Goal: Check status: Check status

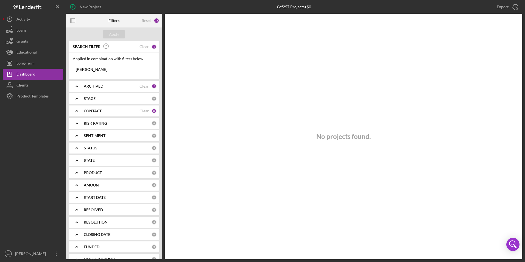
click at [108, 87] on div "ARCHIVED" at bounding box center [112, 86] width 56 height 4
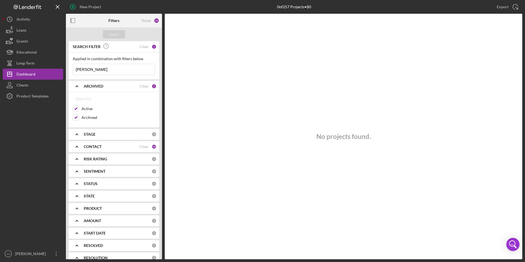
click at [101, 87] on b "ARCHIVED" at bounding box center [94, 86] width 20 height 4
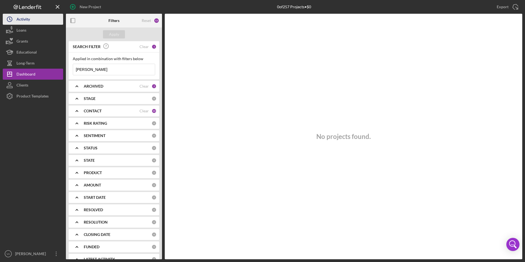
click at [33, 23] on button "Icon/History Activity" at bounding box center [33, 19] width 60 height 11
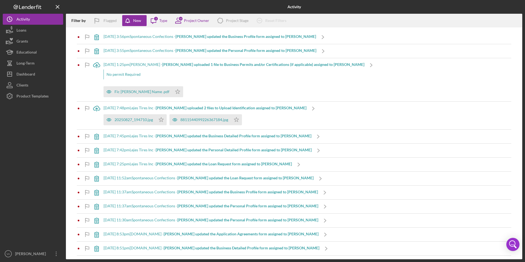
click at [180, 149] on b "[PERSON_NAME] updated the Personal Detailed Profile form assigned to [PERSON_NA…" at bounding box center [234, 150] width 156 height 5
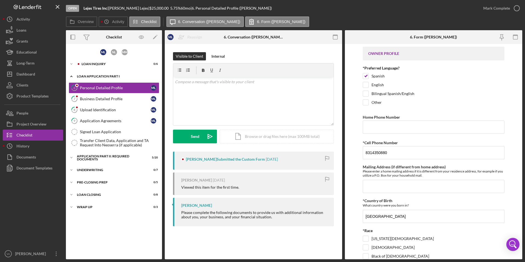
click at [71, 76] on icon "Icon/Expander" at bounding box center [71, 76] width 11 height 11
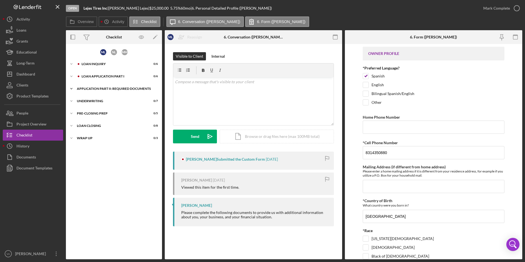
click at [74, 88] on icon "Icon/Expander" at bounding box center [71, 88] width 11 height 11
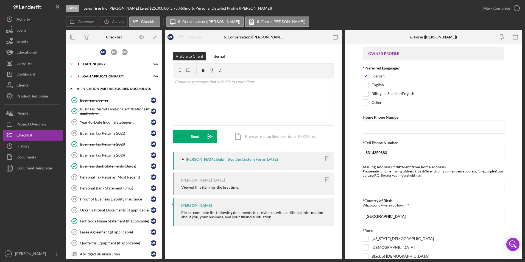
click at [70, 87] on icon "Icon/Expander" at bounding box center [71, 88] width 11 height 11
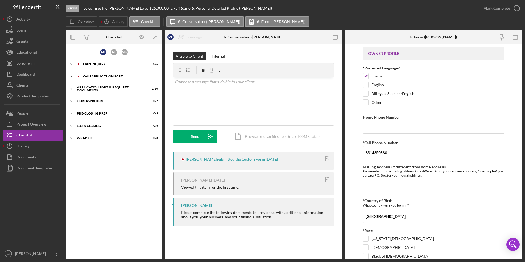
click at [74, 77] on icon "Icon/Expander" at bounding box center [71, 76] width 11 height 11
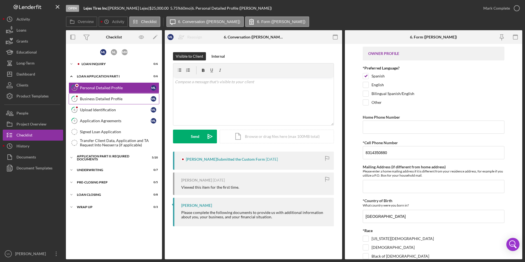
click at [94, 98] on div "Business Detailed Profile" at bounding box center [115, 99] width 71 height 4
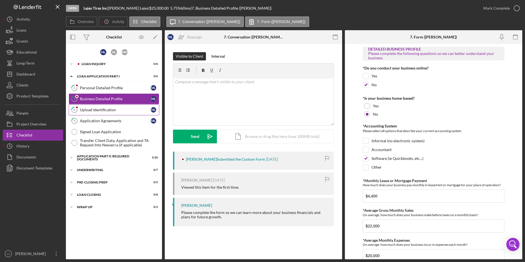
click at [104, 112] on div "Upload Identification" at bounding box center [115, 110] width 71 height 4
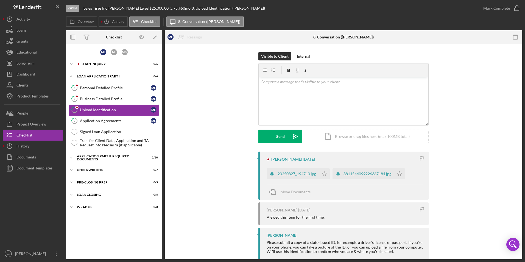
click at [105, 120] on div "Application Agreements" at bounding box center [115, 121] width 71 height 4
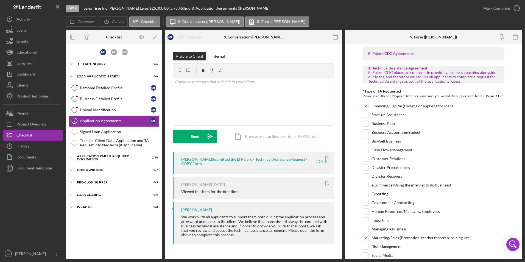
click at [91, 128] on link "Signed Loan Application Signed Loan Application" at bounding box center [114, 131] width 91 height 11
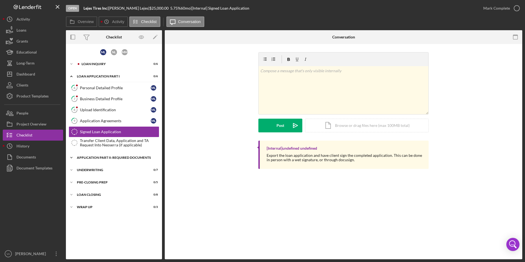
click at [75, 156] on icon "Icon/Expander" at bounding box center [71, 157] width 11 height 11
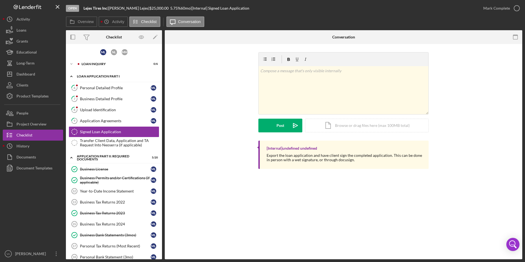
click at [72, 75] on icon "Icon/Expander" at bounding box center [71, 76] width 11 height 11
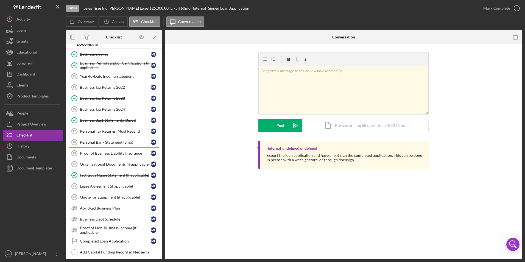
scroll to position [55, 0]
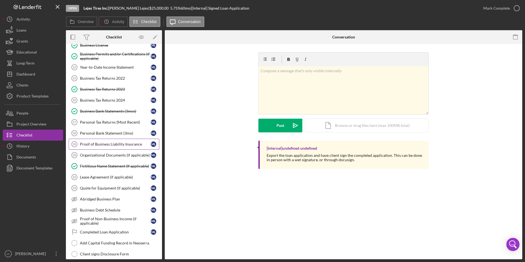
click at [94, 141] on link "Proof of Business Liability Insurance 19 Proof of Business Liability Insurance …" at bounding box center [114, 144] width 91 height 11
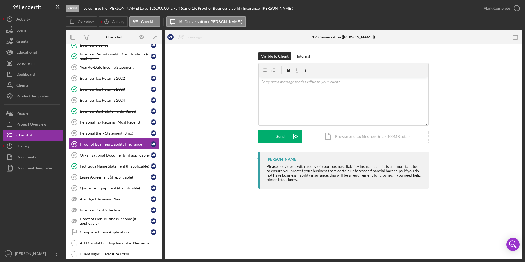
click at [115, 131] on div "Personal Bank Statement (3mo)" at bounding box center [115, 133] width 71 height 4
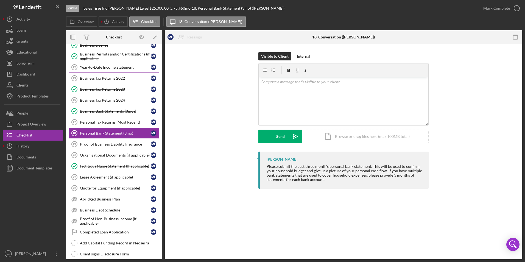
click at [123, 63] on link "Year-to-Date Income Statement 12 Year-to-Date Income Statement M L" at bounding box center [114, 67] width 91 height 11
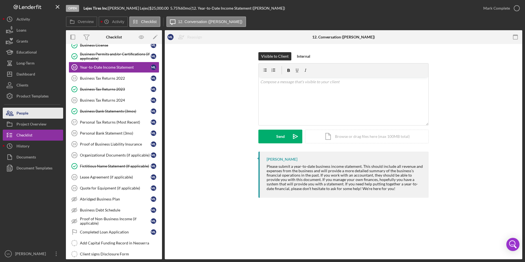
click at [36, 114] on button "People" at bounding box center [33, 113] width 60 height 11
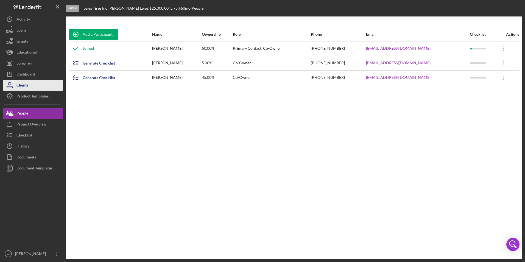
click at [35, 82] on button "Clients" at bounding box center [33, 85] width 60 height 11
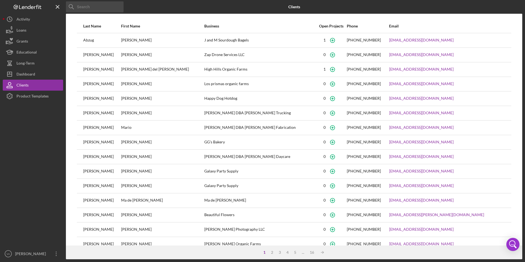
click at [94, 11] on input at bounding box center [95, 6] width 58 height 11
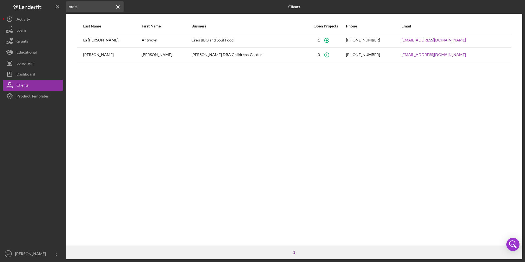
type input "cre's"
click at [105, 41] on div "La [PERSON_NAME]." at bounding box center [112, 41] width 58 height 14
click at [30, 70] on div "Dashboard" at bounding box center [25, 75] width 19 height 12
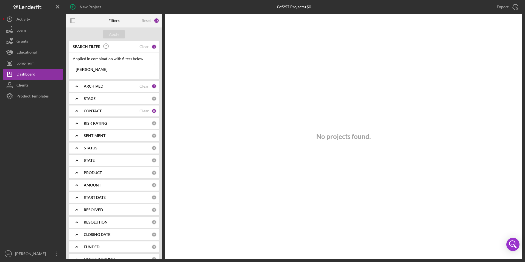
click at [104, 71] on input "[PERSON_NAME]" at bounding box center [114, 69] width 82 height 11
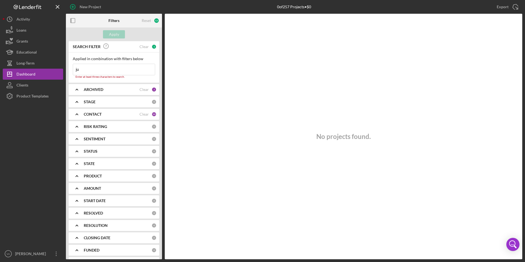
type input "j"
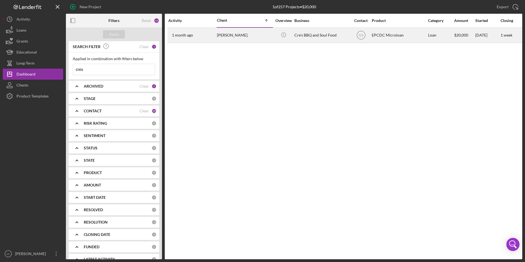
type input "cres"
click at [242, 40] on div "[PERSON_NAME]." at bounding box center [244, 35] width 55 height 15
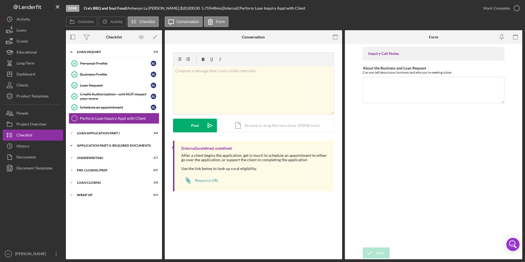
click at [76, 147] on icon "Icon/Expander" at bounding box center [71, 145] width 11 height 11
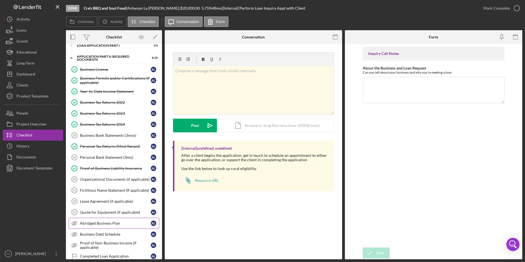
scroll to position [27, 0]
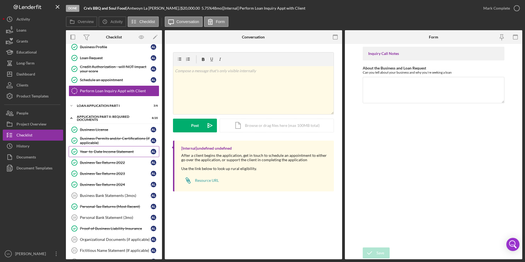
click at [92, 154] on div "Year-to-Date Income Statement" at bounding box center [115, 151] width 71 height 4
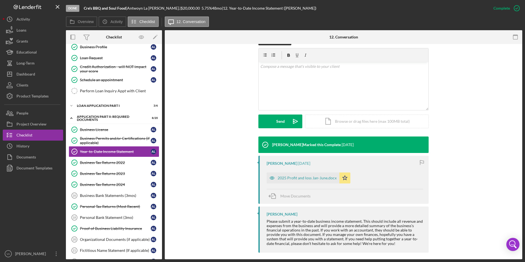
scroll to position [95, 0]
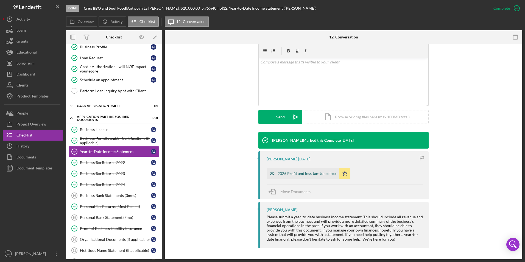
drag, startPoint x: 315, startPoint y: 174, endPoint x: 304, endPoint y: 175, distance: 10.8
click at [304, 175] on div "2025 Profit and loss Jan-June.docx" at bounding box center [307, 173] width 59 height 4
